Goal: Information Seeking & Learning: Learn about a topic

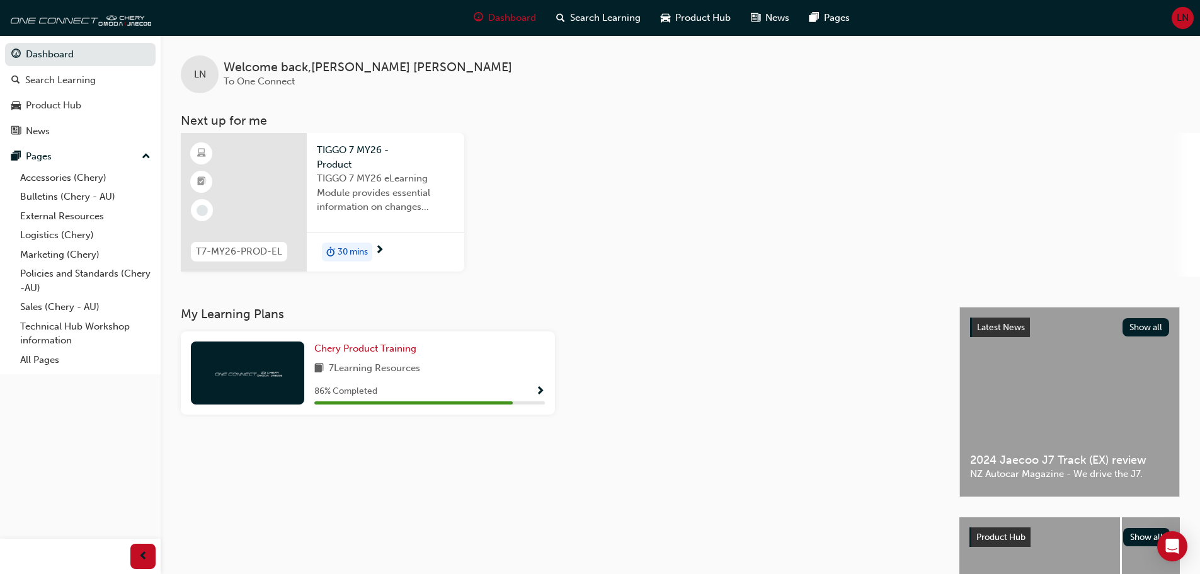
click at [382, 249] on span "next-icon" at bounding box center [379, 250] width 9 height 11
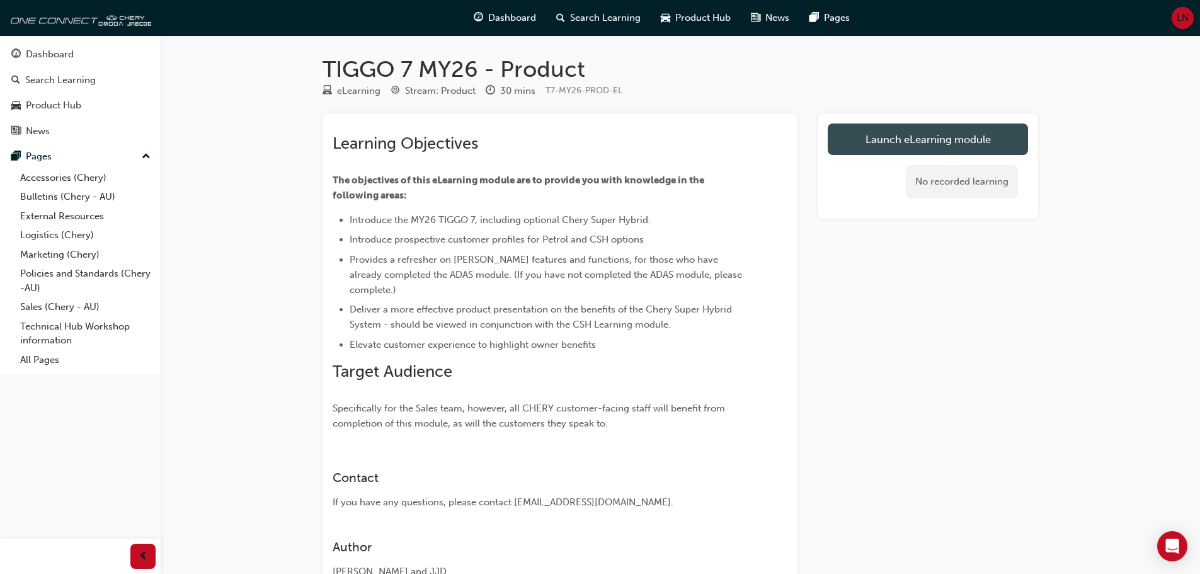
click at [903, 145] on link "Launch eLearning module" at bounding box center [928, 138] width 200 height 31
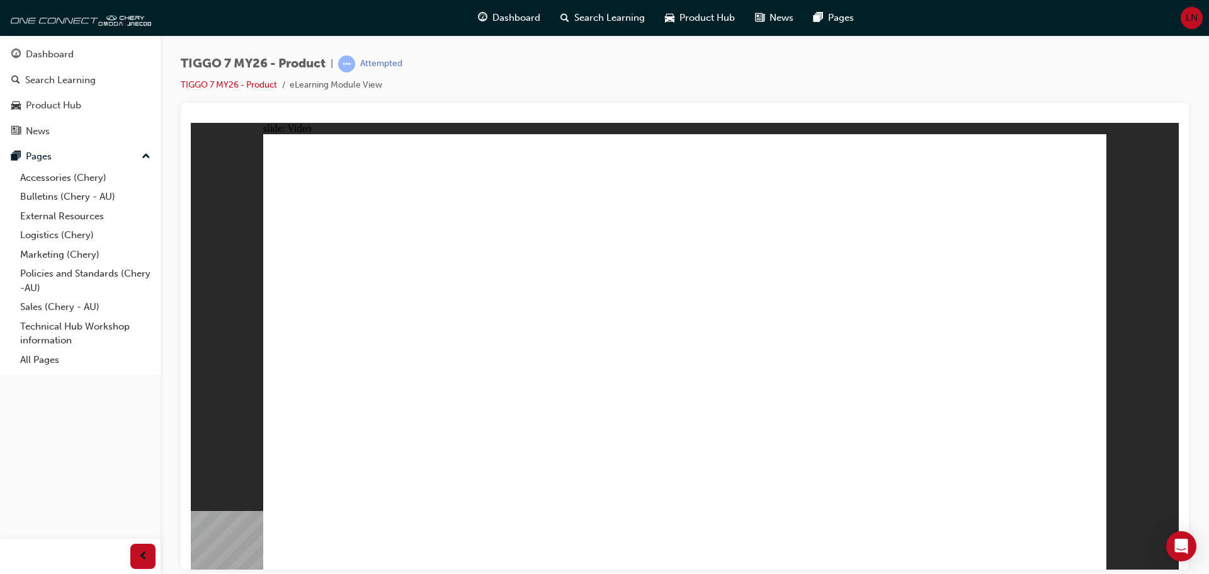
drag, startPoint x: 606, startPoint y: 375, endPoint x: 617, endPoint y: 365, distance: 14.7
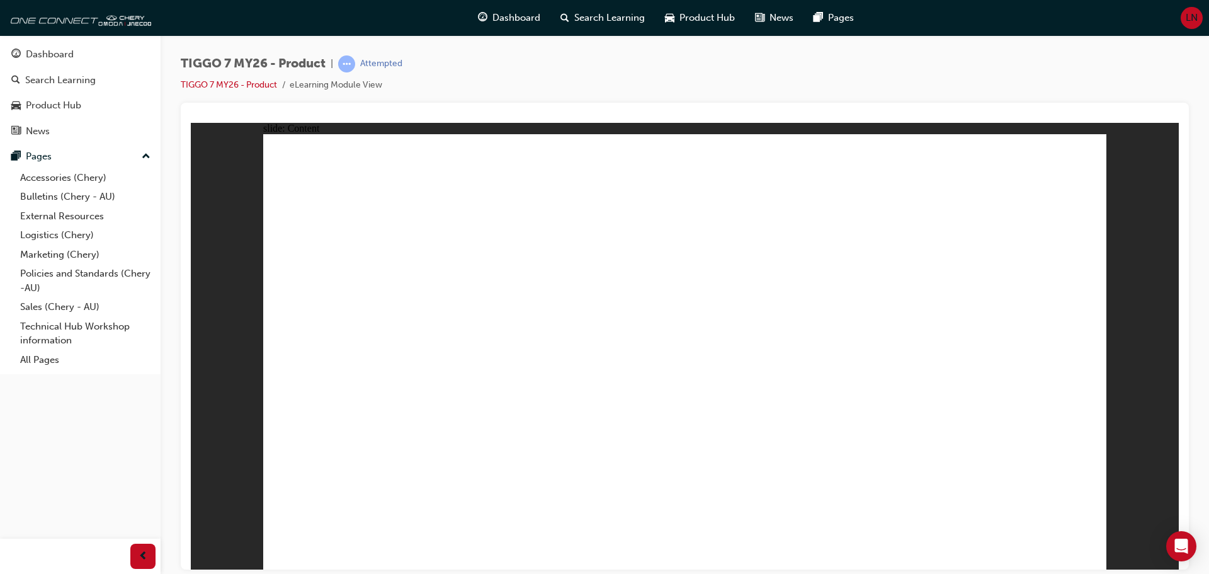
drag, startPoint x: 394, startPoint y: 318, endPoint x: 857, endPoint y: 270, distance: 464.8
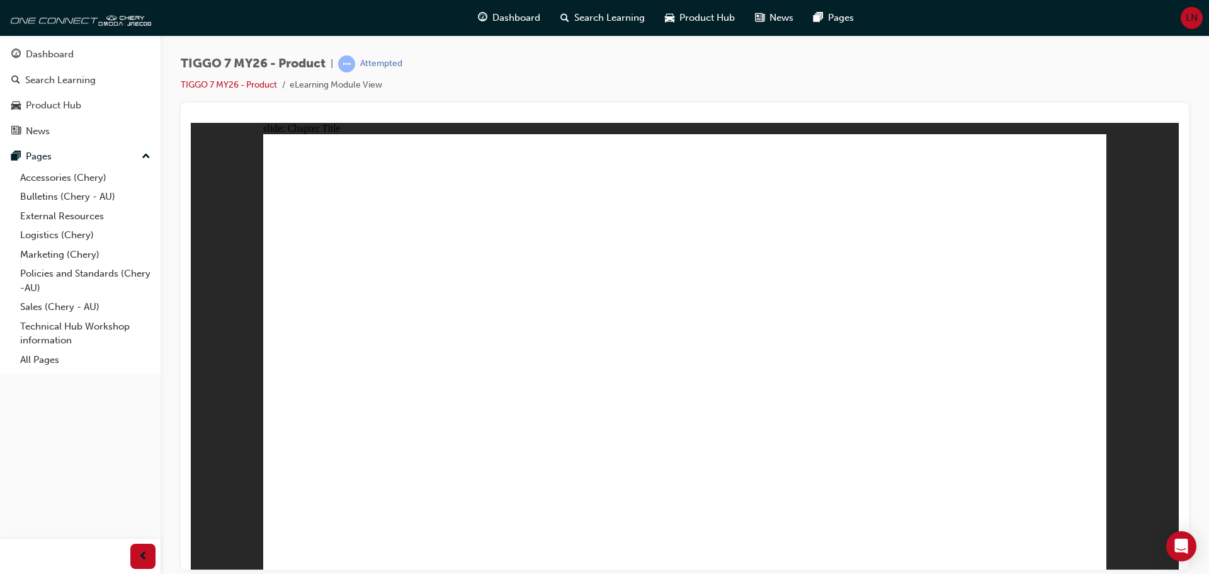
drag, startPoint x: 815, startPoint y: 334, endPoint x: 799, endPoint y: 334, distance: 15.7
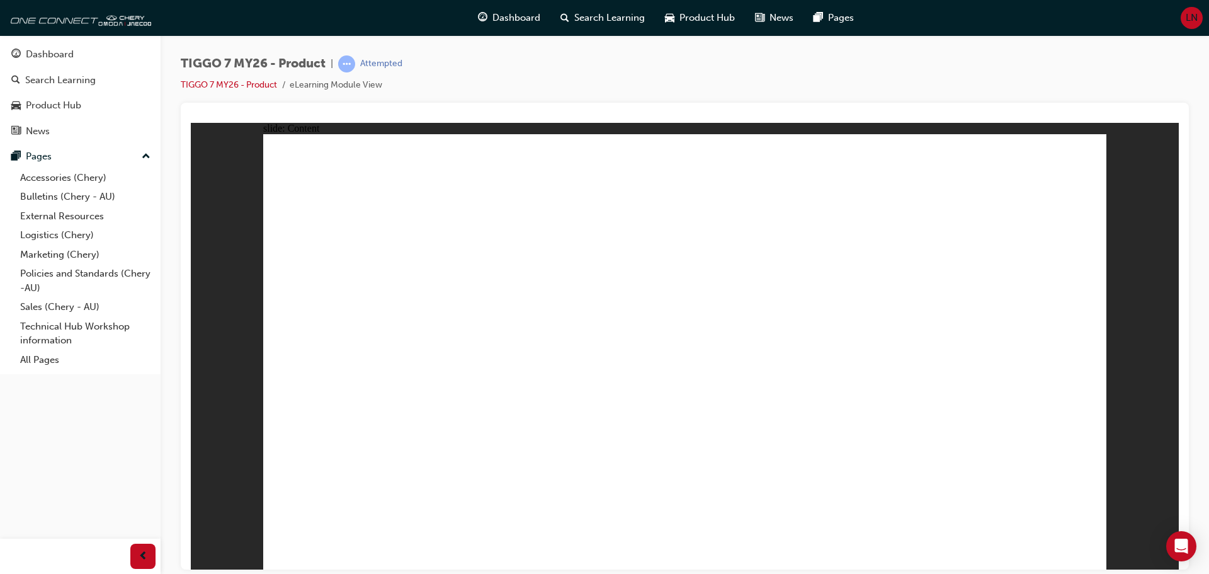
drag, startPoint x: 942, startPoint y: 353, endPoint x: 953, endPoint y: 384, distance: 33.3
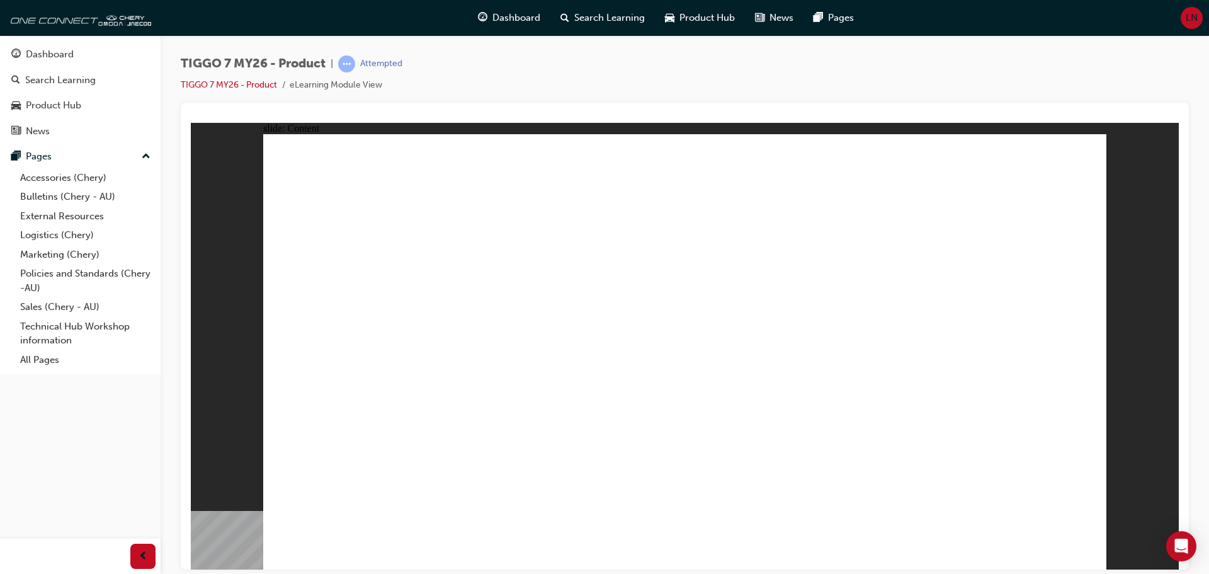
drag, startPoint x: 1089, startPoint y: 151, endPoint x: 979, endPoint y: 248, distance: 146.4
drag, startPoint x: 1090, startPoint y: 150, endPoint x: 904, endPoint y: 216, distance: 197.2
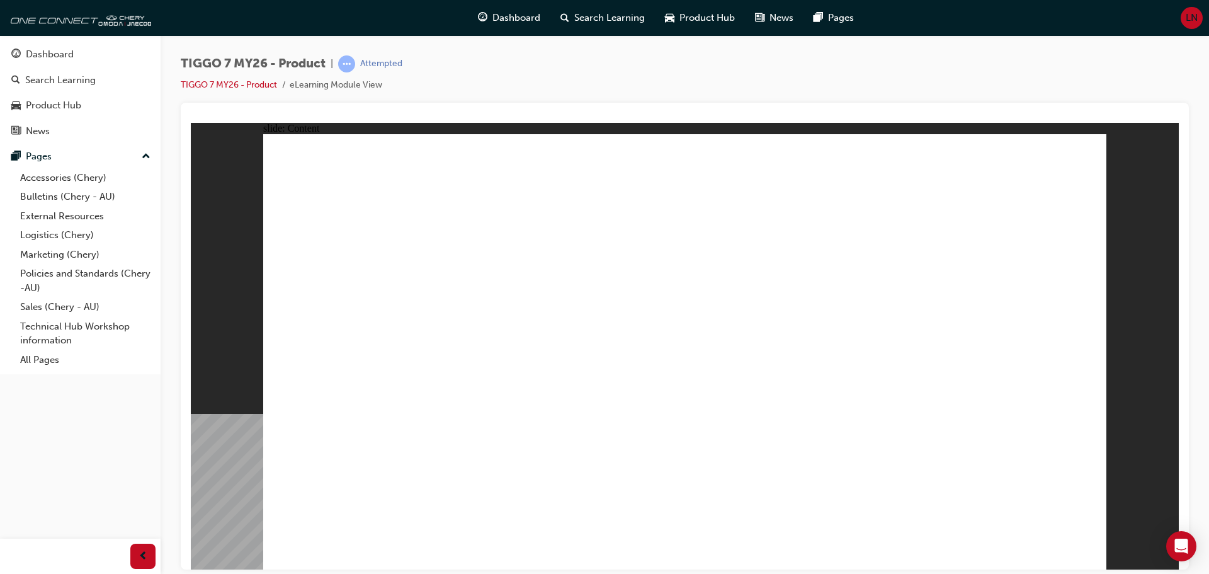
drag, startPoint x: 1095, startPoint y: 158, endPoint x: 1060, endPoint y: 195, distance: 50.3
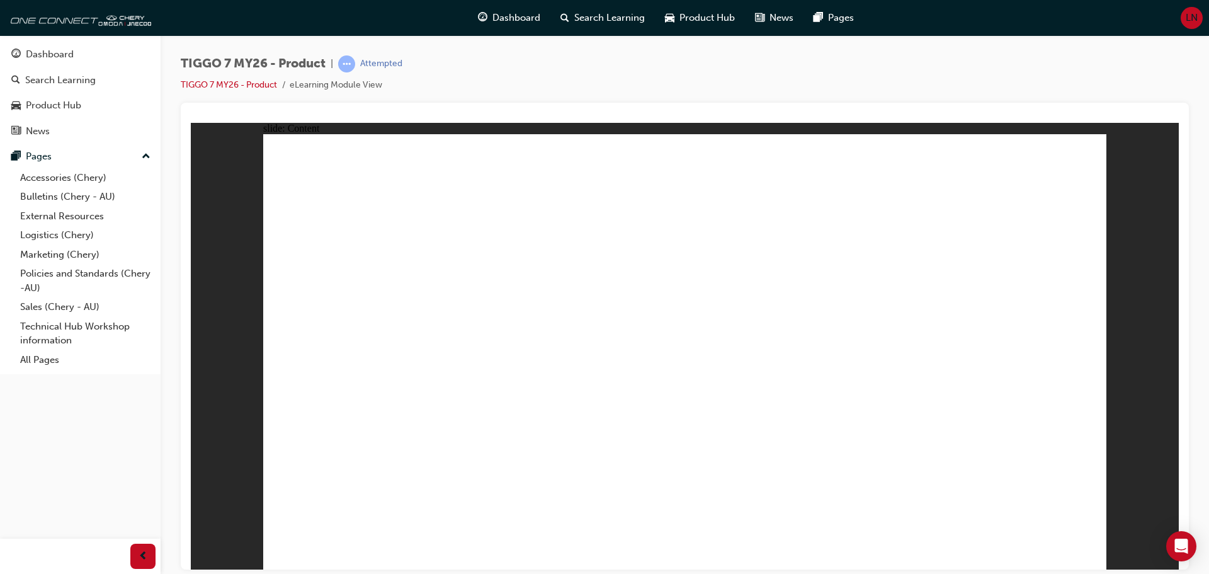
drag, startPoint x: 787, startPoint y: 277, endPoint x: 957, endPoint y: 443, distance: 237.4
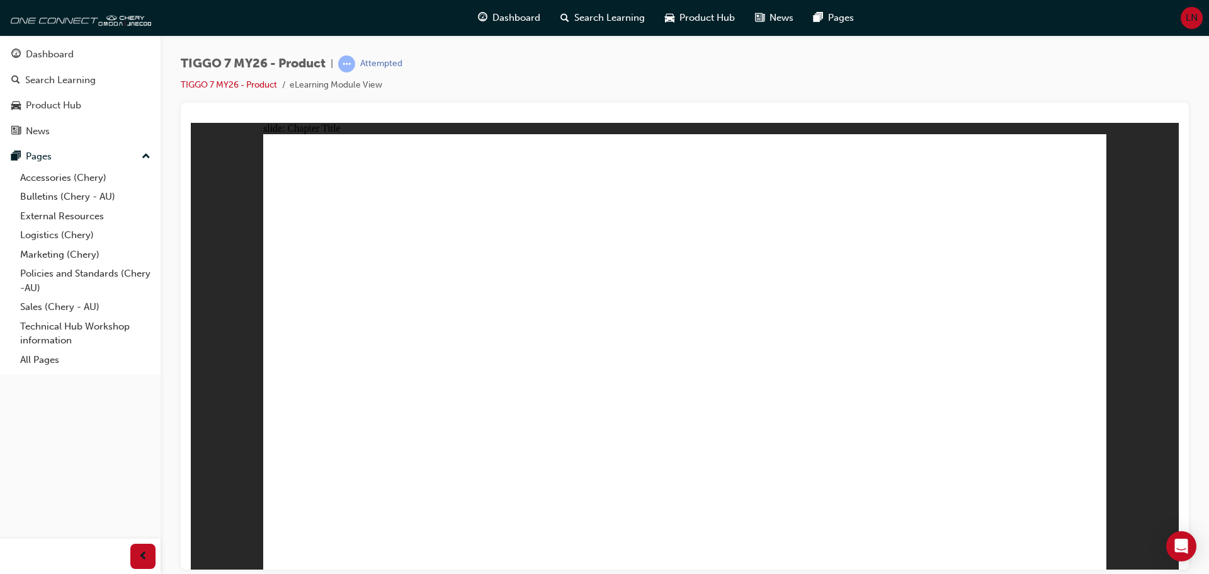
drag, startPoint x: 670, startPoint y: 180, endPoint x: 542, endPoint y: 361, distance: 221.4
drag, startPoint x: 825, startPoint y: 193, endPoint x: 369, endPoint y: 385, distance: 494.8
drag, startPoint x: 754, startPoint y: 255, endPoint x: 692, endPoint y: 362, distance: 123.6
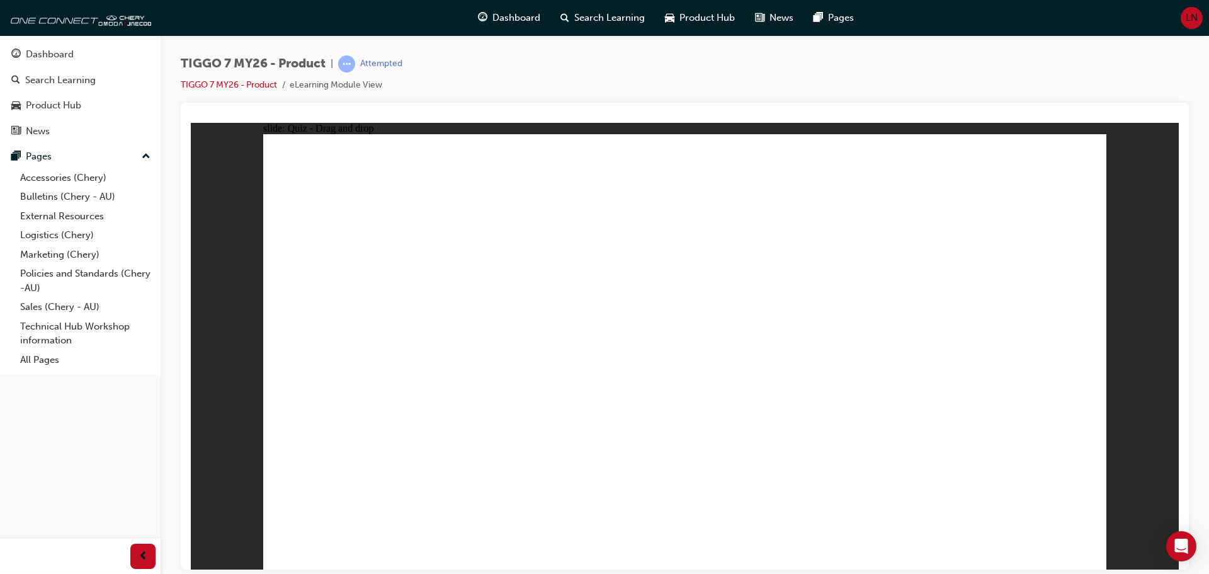
drag, startPoint x: 701, startPoint y: 365, endPoint x: 723, endPoint y: 237, distance: 130.4
drag, startPoint x: 894, startPoint y: 280, endPoint x: 911, endPoint y: 290, distance: 18.9
drag, startPoint x: 903, startPoint y: 273, endPoint x: 852, endPoint y: 365, distance: 105.2
drag, startPoint x: 841, startPoint y: 370, endPoint x: 705, endPoint y: 368, distance: 135.4
drag, startPoint x: 1008, startPoint y: 195, endPoint x: 856, endPoint y: 384, distance: 243.2
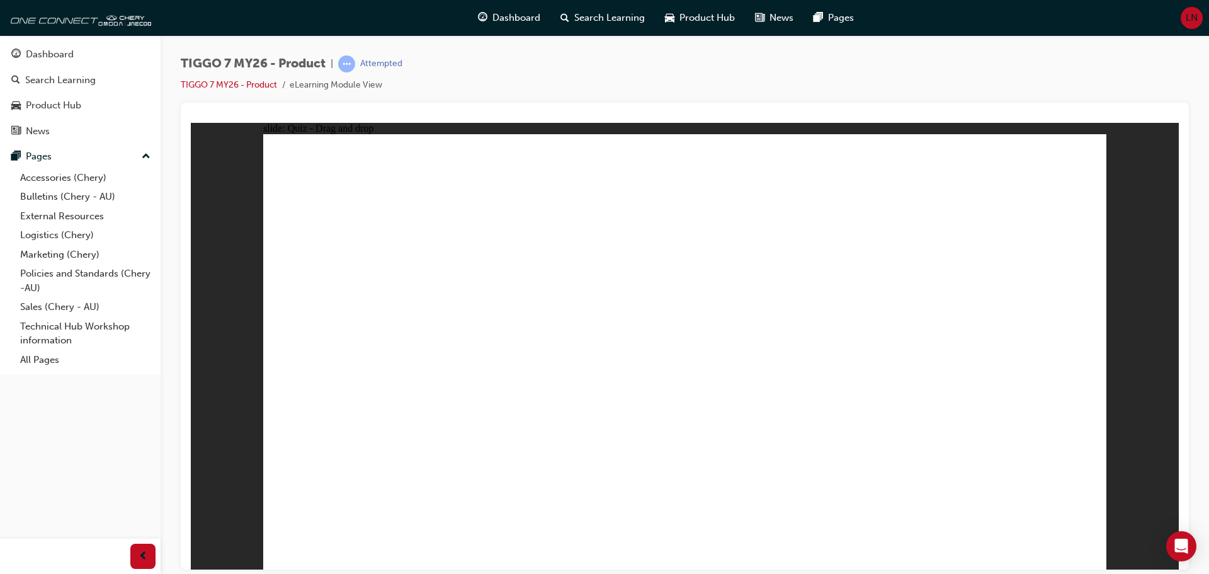
drag, startPoint x: 754, startPoint y: 275, endPoint x: 1051, endPoint y: 383, distance: 315.8
drag, startPoint x: 1010, startPoint y: 390, endPoint x: 665, endPoint y: 246, distance: 373.5
drag, startPoint x: 557, startPoint y: 384, endPoint x: 1008, endPoint y: 379, distance: 451.6
drag, startPoint x: 707, startPoint y: 270, endPoint x: 496, endPoint y: 360, distance: 228.8
drag, startPoint x: 832, startPoint y: 364, endPoint x: 614, endPoint y: 233, distance: 254.3
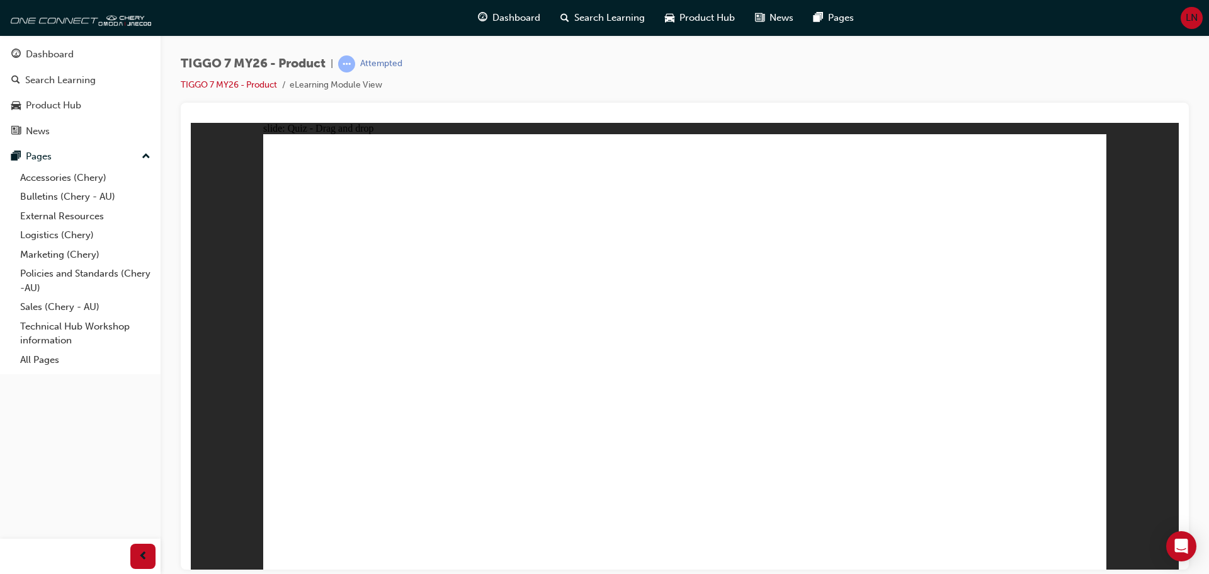
drag, startPoint x: 523, startPoint y: 380, endPoint x: 884, endPoint y: 373, distance: 360.3
drag, startPoint x: 1001, startPoint y: 185, endPoint x: 520, endPoint y: 370, distance: 516.2
drag, startPoint x: 705, startPoint y: 229, endPoint x: 400, endPoint y: 396, distance: 347.2
drag, startPoint x: 850, startPoint y: 237, endPoint x: 845, endPoint y: 244, distance: 7.7
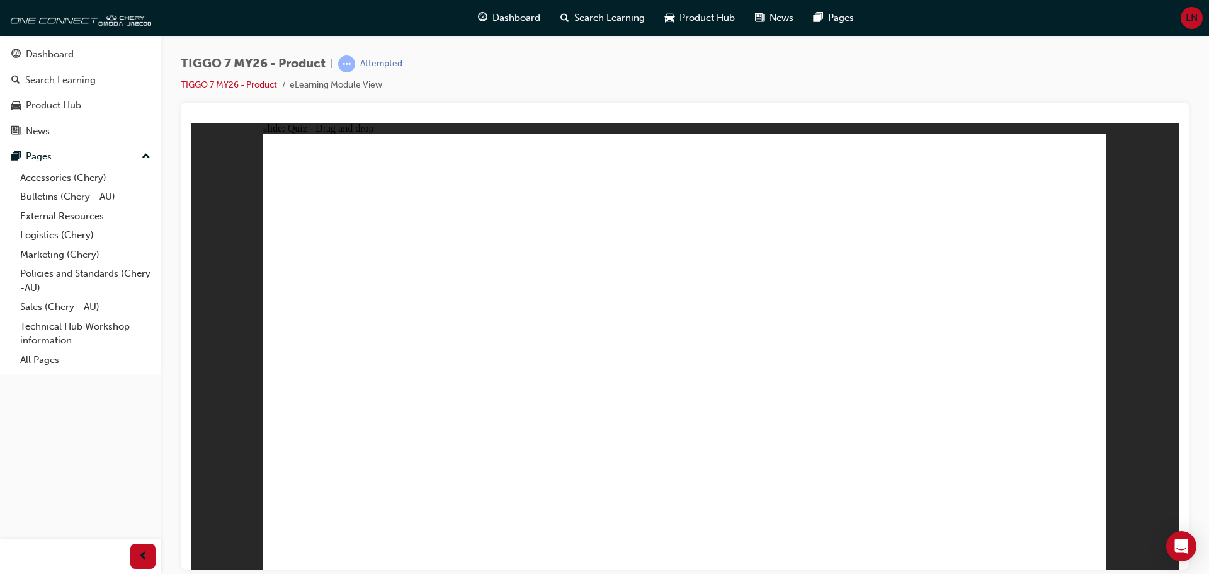
drag, startPoint x: 1010, startPoint y: 236, endPoint x: 723, endPoint y: 397, distance: 328.8
drag, startPoint x: 838, startPoint y: 229, endPoint x: 380, endPoint y: 447, distance: 507.1
drag, startPoint x: 394, startPoint y: 447, endPoint x: 795, endPoint y: 295, distance: 428.7
drag, startPoint x: 851, startPoint y: 222, endPoint x: 371, endPoint y: 433, distance: 524.0
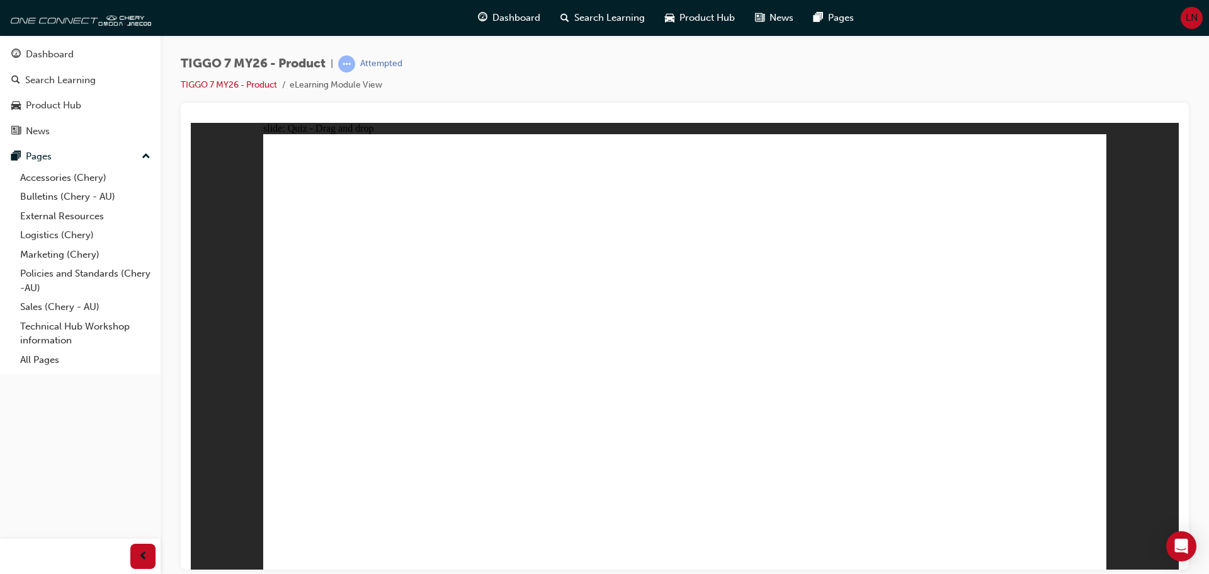
drag, startPoint x: 1035, startPoint y: 181, endPoint x: 409, endPoint y: 426, distance: 672.9
drag, startPoint x: 856, startPoint y: 184, endPoint x: 482, endPoint y: 427, distance: 446.2
drag, startPoint x: 673, startPoint y: 182, endPoint x: 742, endPoint y: 408, distance: 236.3
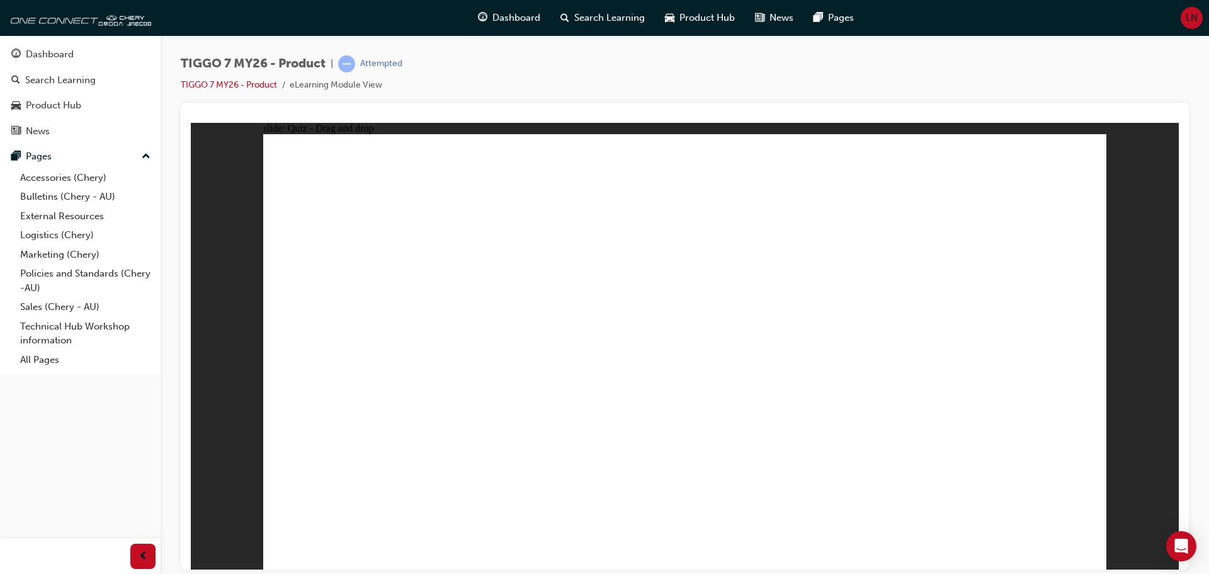
drag, startPoint x: 671, startPoint y: 211, endPoint x: 547, endPoint y: 423, distance: 245.5
drag, startPoint x: 937, startPoint y: 253, endPoint x: 567, endPoint y: 425, distance: 408.0
drag, startPoint x: 867, startPoint y: 258, endPoint x: 773, endPoint y: 418, distance: 185.8
drag, startPoint x: 760, startPoint y: 215, endPoint x: 855, endPoint y: 425, distance: 230.9
drag, startPoint x: 1037, startPoint y: 217, endPoint x: 945, endPoint y: 414, distance: 216.7
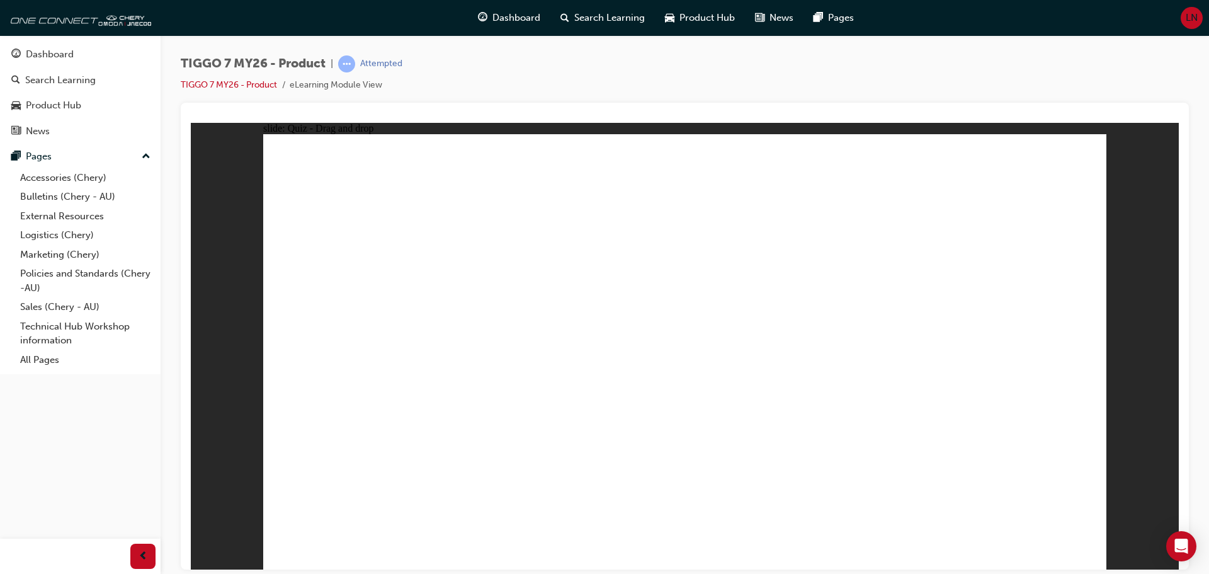
drag, startPoint x: 743, startPoint y: 256, endPoint x: 484, endPoint y: 443, distance: 319.4
drag, startPoint x: 761, startPoint y: 179, endPoint x: 728, endPoint y: 424, distance: 247.2
drag, startPoint x: 852, startPoint y: 218, endPoint x: 811, endPoint y: 409, distance: 195.9
drag, startPoint x: 946, startPoint y: 217, endPoint x: 878, endPoint y: 419, distance: 213.9
drag, startPoint x: 943, startPoint y: 186, endPoint x: 918, endPoint y: 411, distance: 226.3
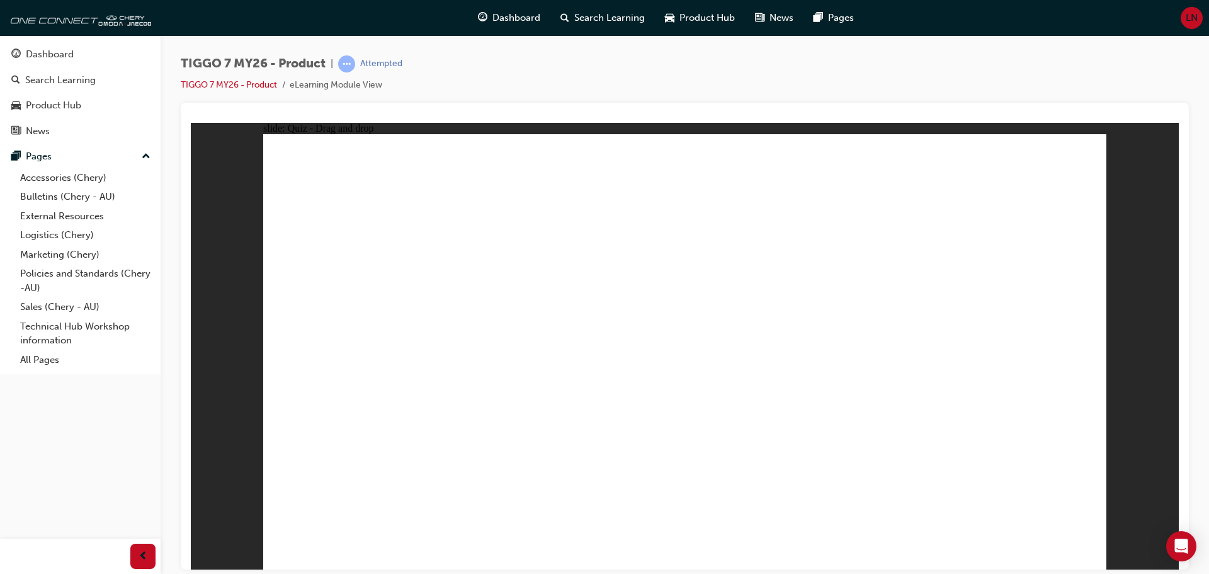
drag, startPoint x: 1034, startPoint y: 212, endPoint x: 802, endPoint y: 356, distance: 272.5
drag, startPoint x: 702, startPoint y: 227, endPoint x: 499, endPoint y: 340, distance: 232.3
drag, startPoint x: 843, startPoint y: 217, endPoint x: 467, endPoint y: 362, distance: 403.2
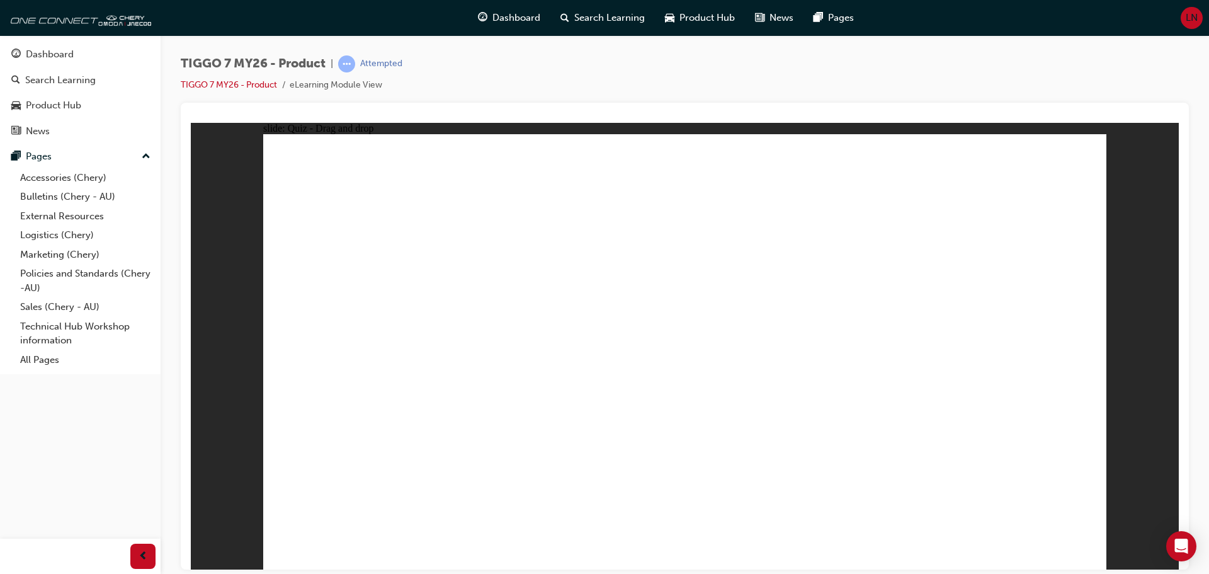
radio input "false"
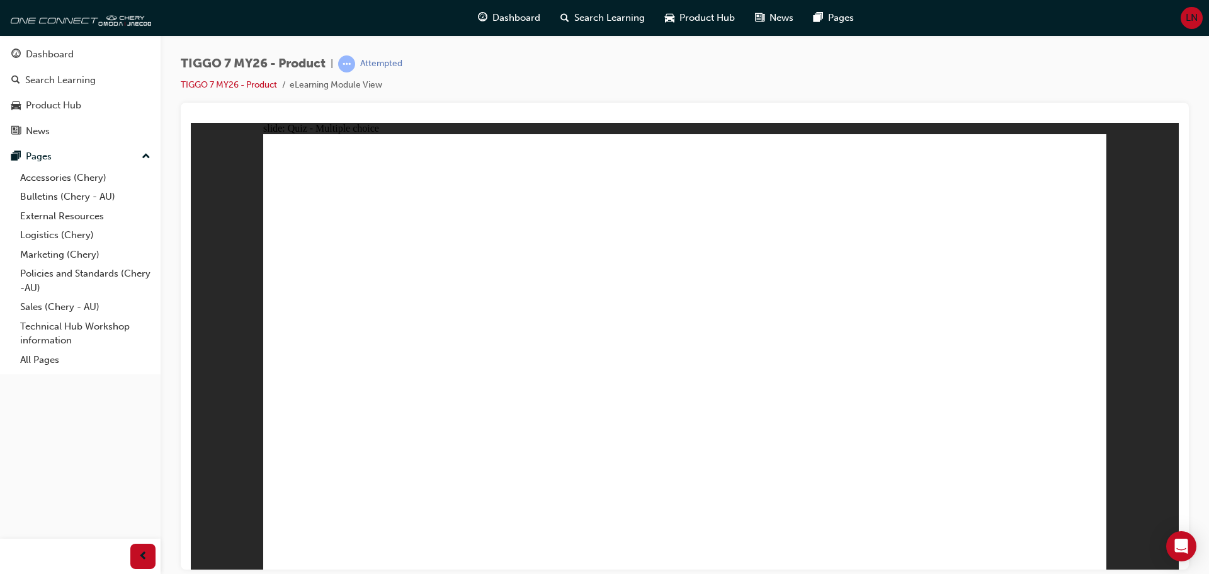
radio input "true"
drag, startPoint x: 828, startPoint y: 189, endPoint x: 771, endPoint y: 414, distance: 231.9
drag, startPoint x: 857, startPoint y: 240, endPoint x: 818, endPoint y: 443, distance: 207.1
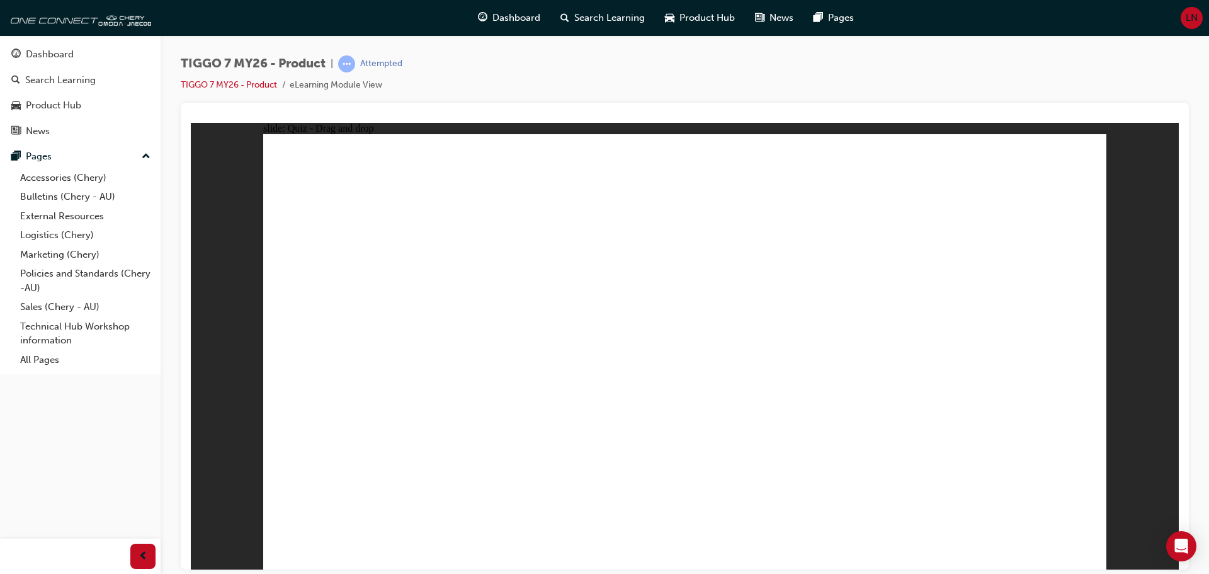
drag, startPoint x: 685, startPoint y: 178, endPoint x: 740, endPoint y: 410, distance: 238.3
drag, startPoint x: 980, startPoint y: 186, endPoint x: 832, endPoint y: 441, distance: 294.9
drag, startPoint x: 999, startPoint y: 214, endPoint x: 765, endPoint y: 460, distance: 340.4
drag, startPoint x: 851, startPoint y: 208, endPoint x: 524, endPoint y: 400, distance: 378.8
drag, startPoint x: 817, startPoint y: 222, endPoint x: 397, endPoint y: 406, distance: 458.6
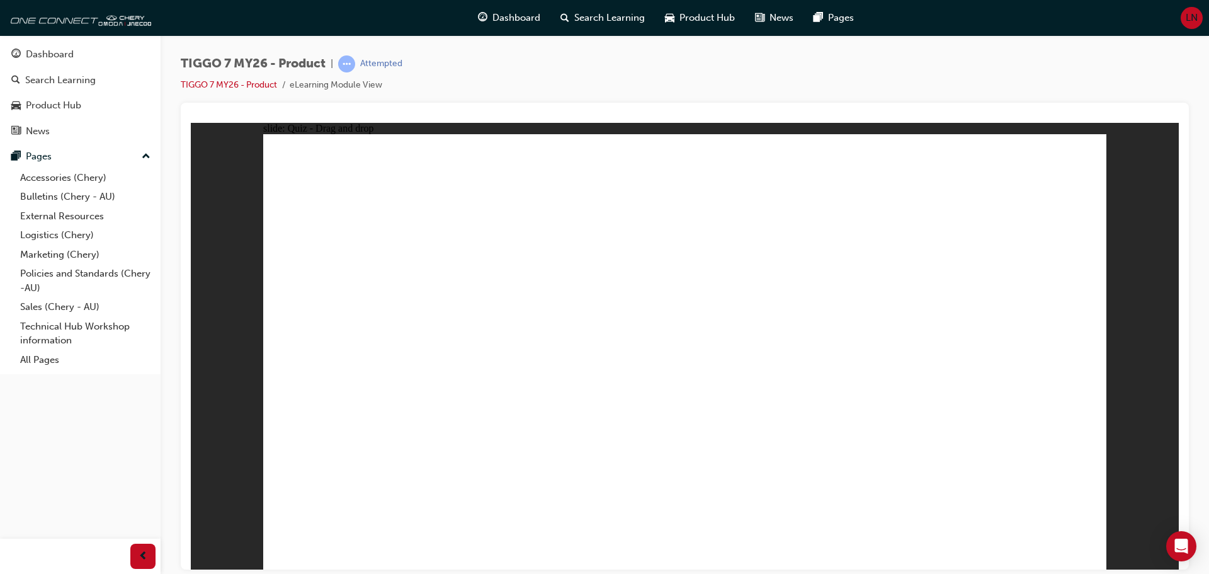
drag, startPoint x: 820, startPoint y: 209, endPoint x: 346, endPoint y: 386, distance: 506.2
drag, startPoint x: 683, startPoint y: 215, endPoint x: 817, endPoint y: 469, distance: 287.1
drag, startPoint x: 824, startPoint y: 222, endPoint x: 389, endPoint y: 462, distance: 497.2
drag, startPoint x: 700, startPoint y: 374, endPoint x: 307, endPoint y: 384, distance: 393.1
drag, startPoint x: 829, startPoint y: 211, endPoint x: 789, endPoint y: 424, distance: 216.5
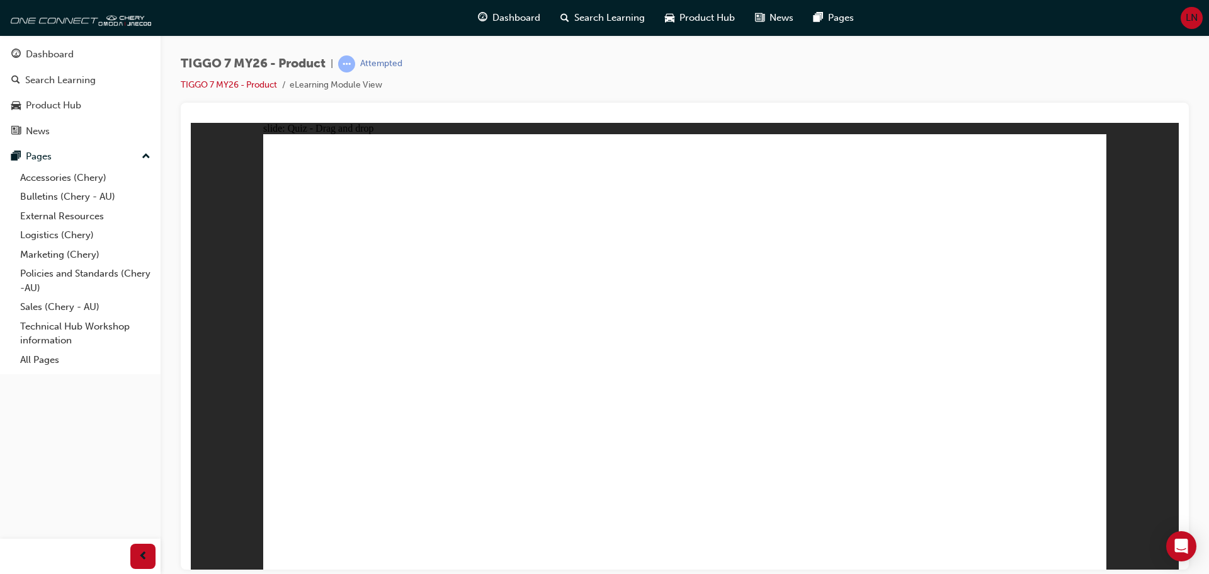
drag, startPoint x: 828, startPoint y: 191, endPoint x: 828, endPoint y: 418, distance: 226.7
radio input "true"
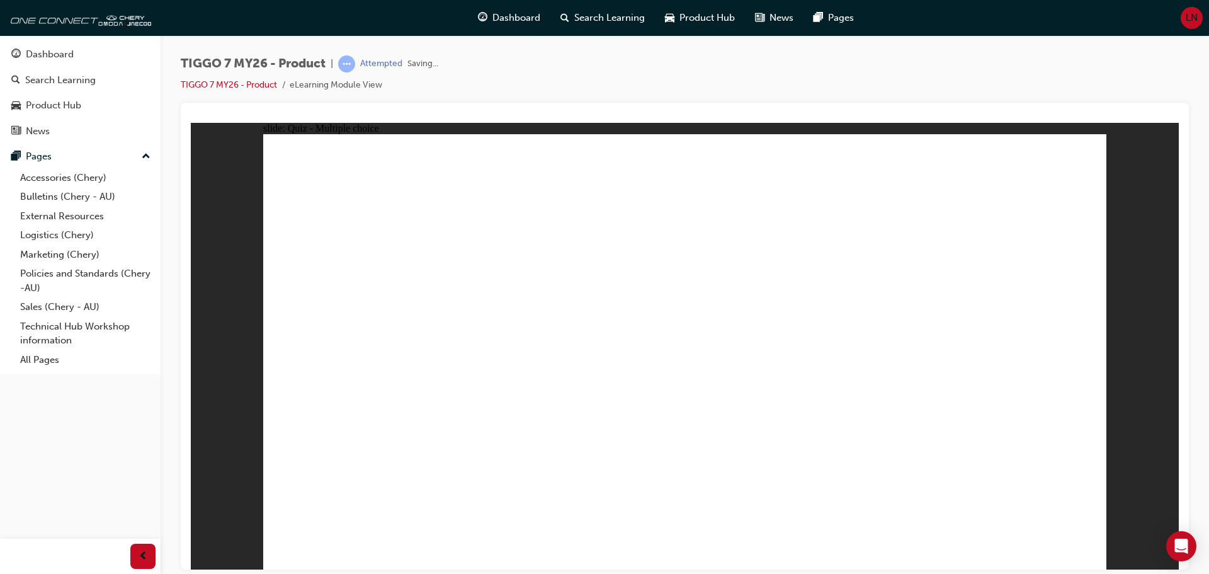
drag, startPoint x: 655, startPoint y: 186, endPoint x: 852, endPoint y: 388, distance: 281.9
drag, startPoint x: 801, startPoint y: 195, endPoint x: 503, endPoint y: 358, distance: 339.9
drag, startPoint x: 917, startPoint y: 261, endPoint x: 1029, endPoint y: 363, distance: 151.6
drag, startPoint x: 1006, startPoint y: 176, endPoint x: 704, endPoint y: 356, distance: 351.9
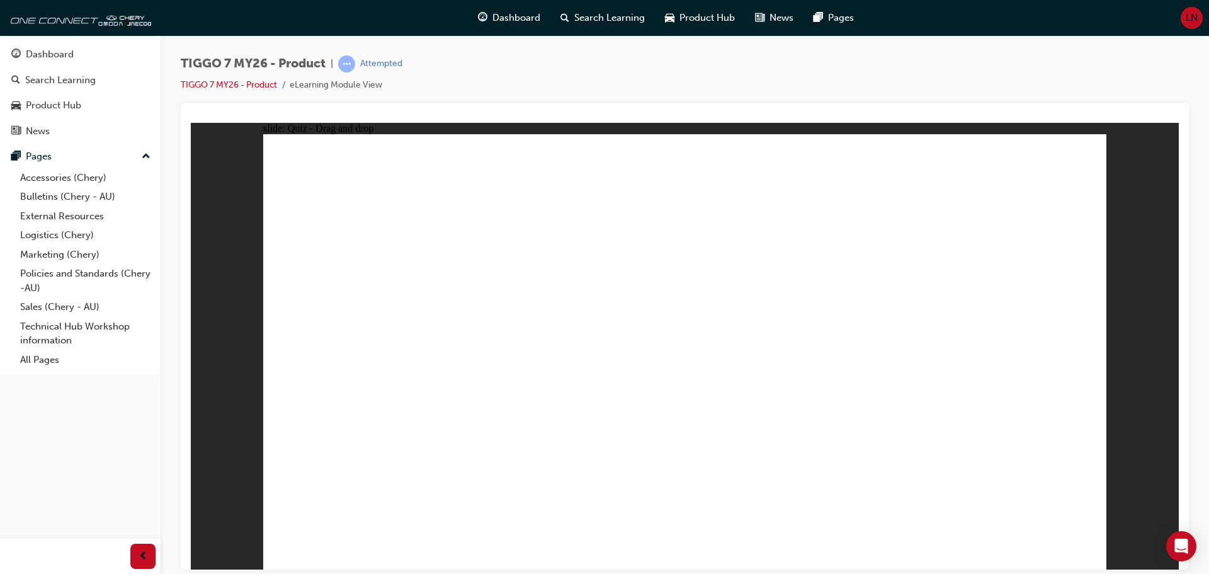
drag, startPoint x: 743, startPoint y: 247, endPoint x: 390, endPoint y: 353, distance: 368.2
radio input "true"
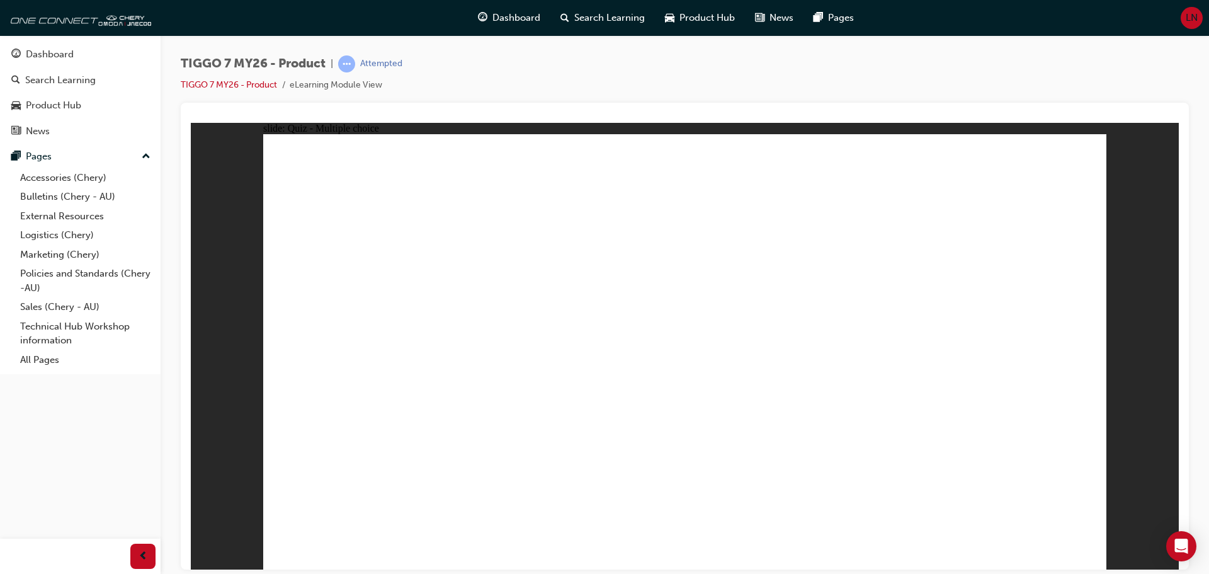
radio input "true"
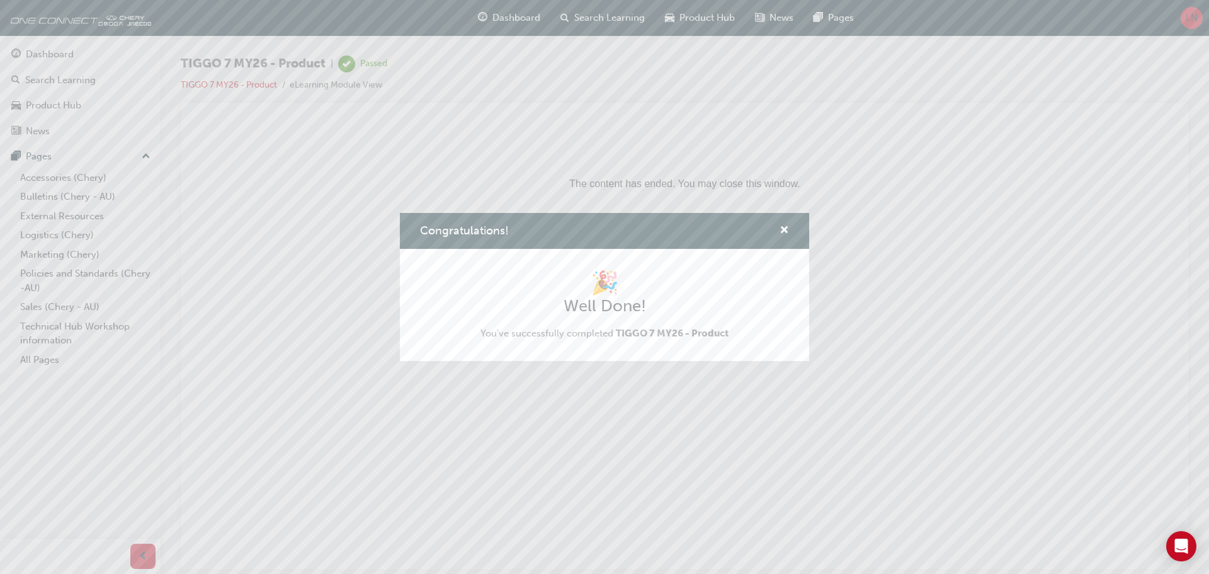
click at [50, 55] on div "Congratulations! 🎉 Well Done! You've successfully completed TIGGO 7 MY26 - Prod…" at bounding box center [604, 287] width 1209 height 574
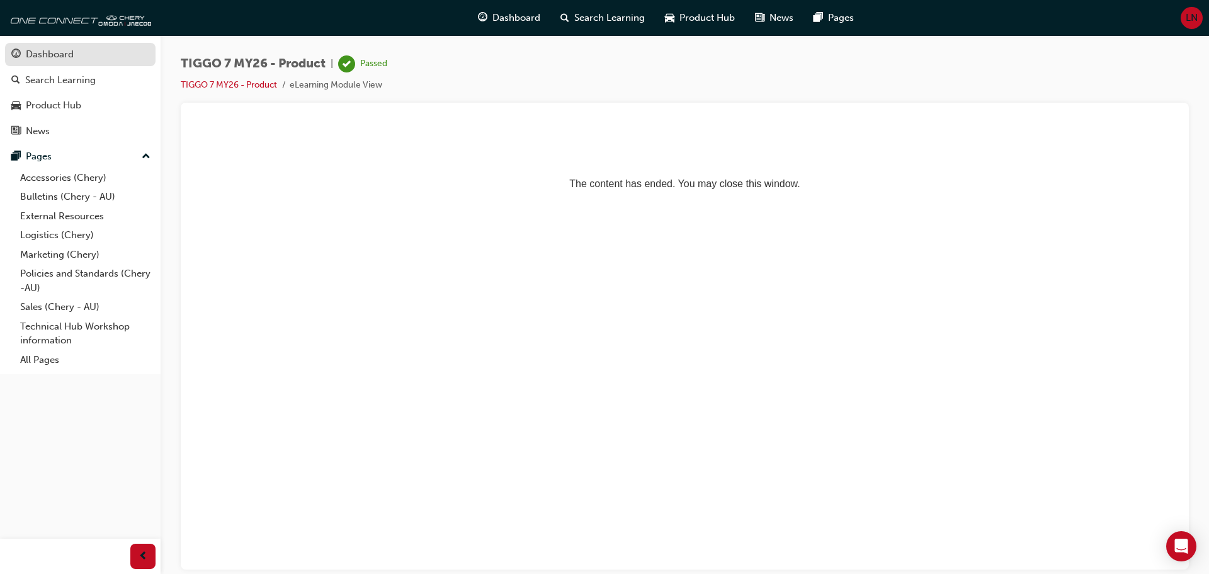
click at [50, 55] on div "Dashboard" at bounding box center [50, 54] width 48 height 14
